Goal: Check status: Check status

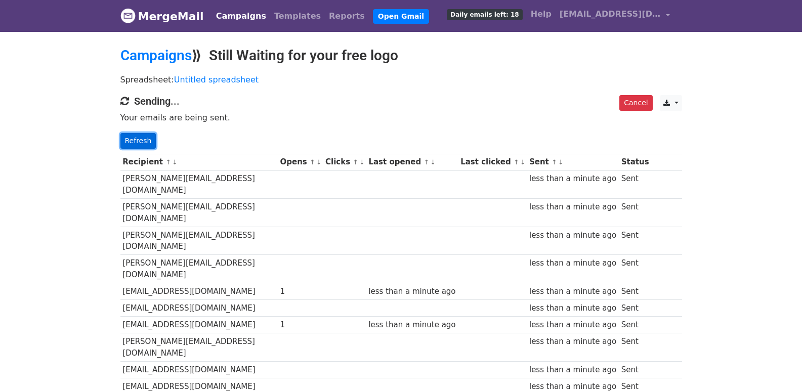
click at [135, 147] on link "Refresh" at bounding box center [138, 141] width 36 height 16
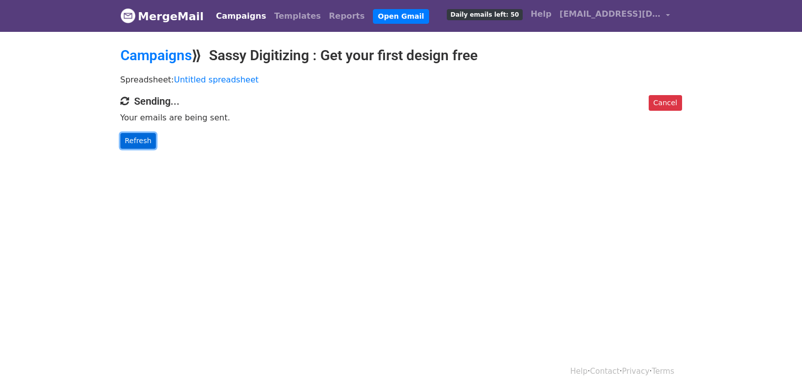
click at [132, 139] on link "Refresh" at bounding box center [138, 141] width 36 height 16
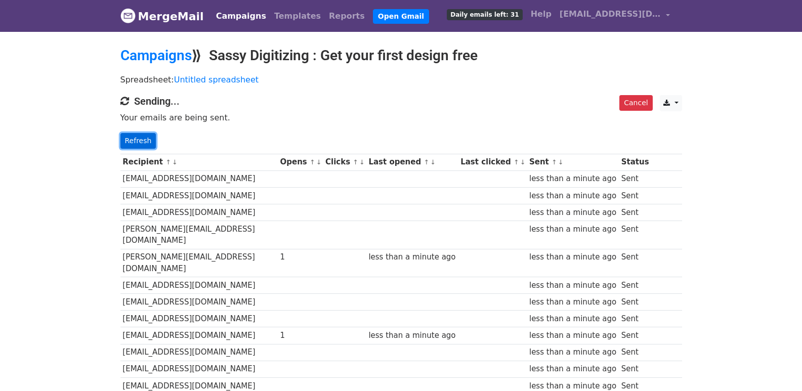
click at [124, 141] on link "Refresh" at bounding box center [138, 141] width 36 height 16
